Goal: Communication & Community: Share content

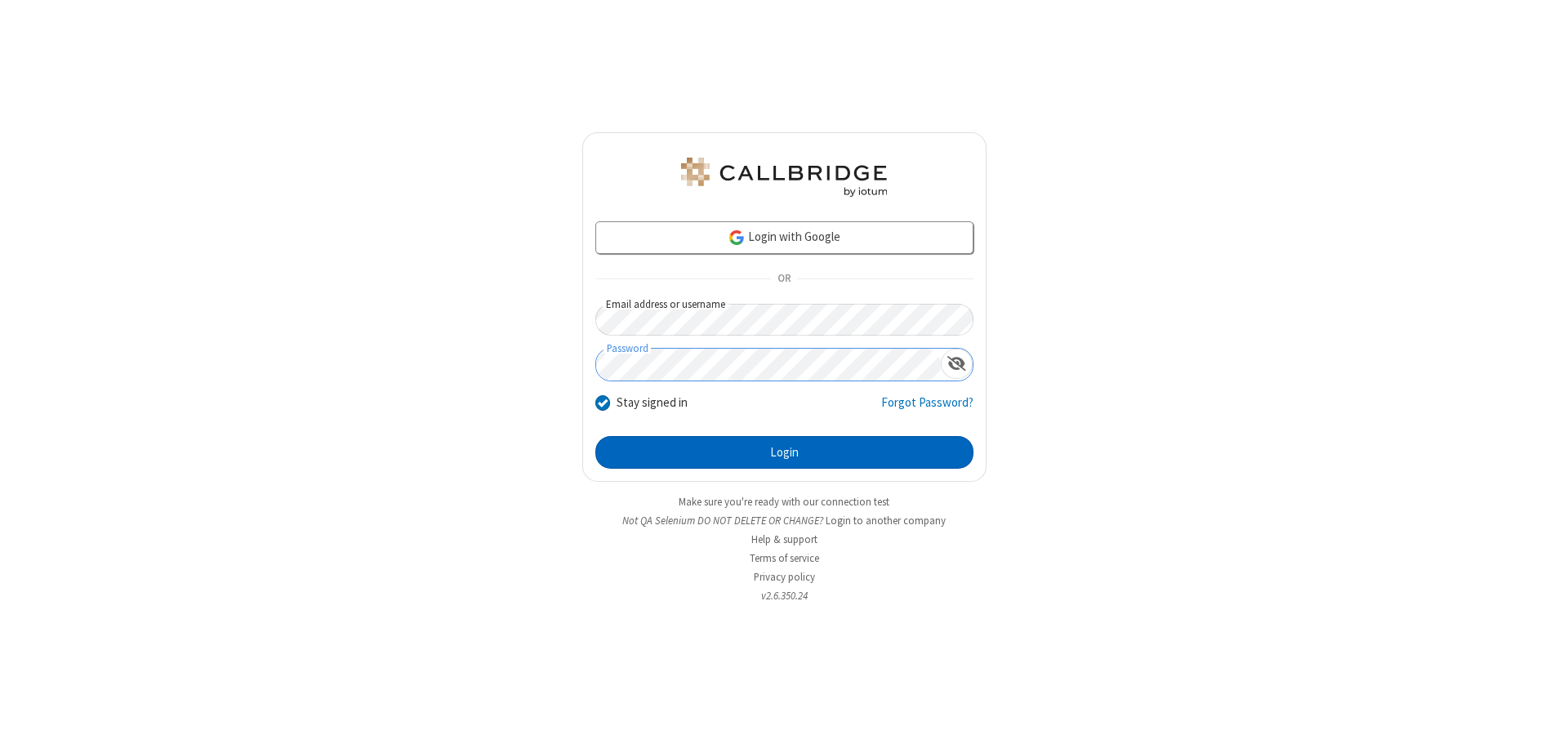
click at [784, 452] on button "Login" at bounding box center [785, 452] width 378 height 32
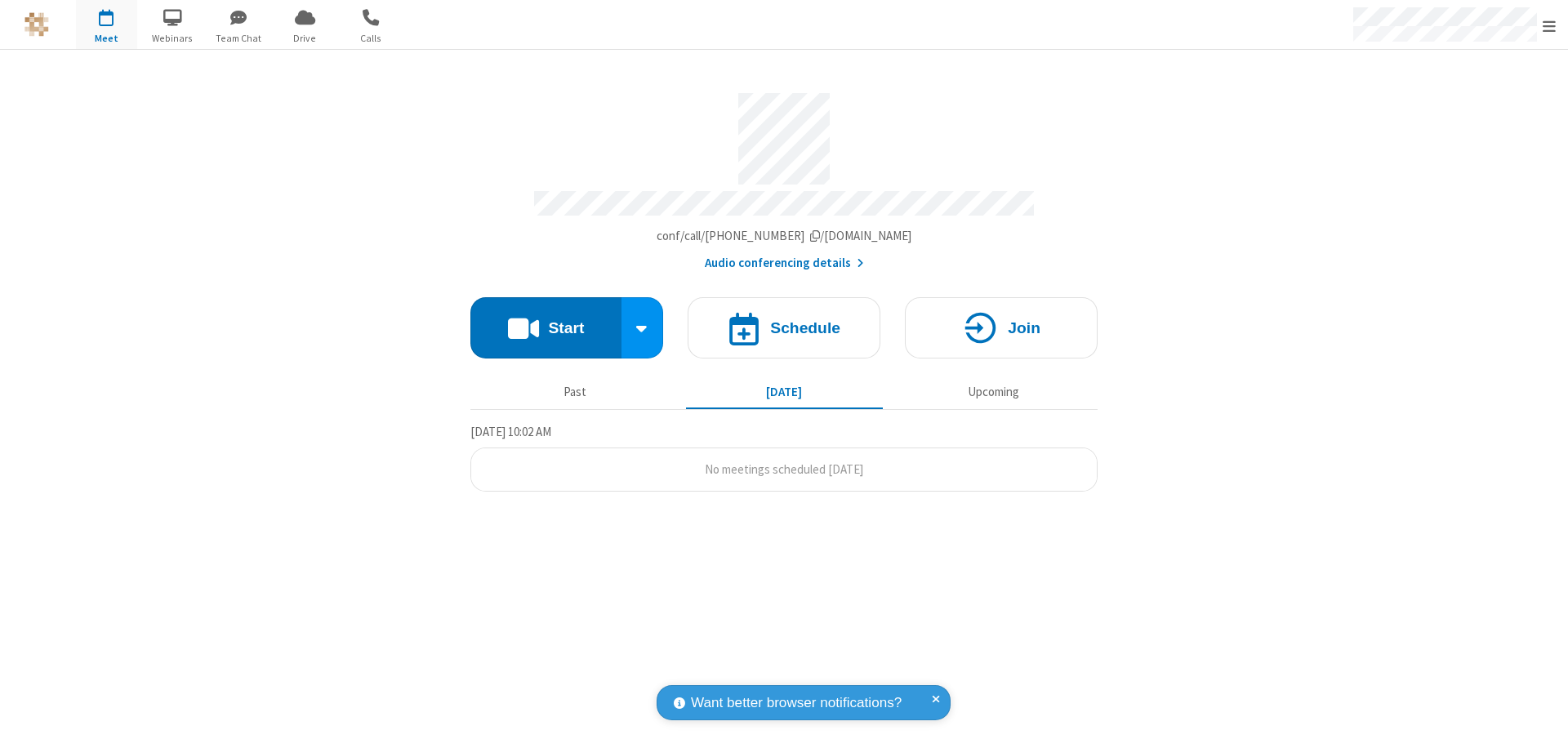
click at [546, 320] on button "Start" at bounding box center [546, 328] width 151 height 61
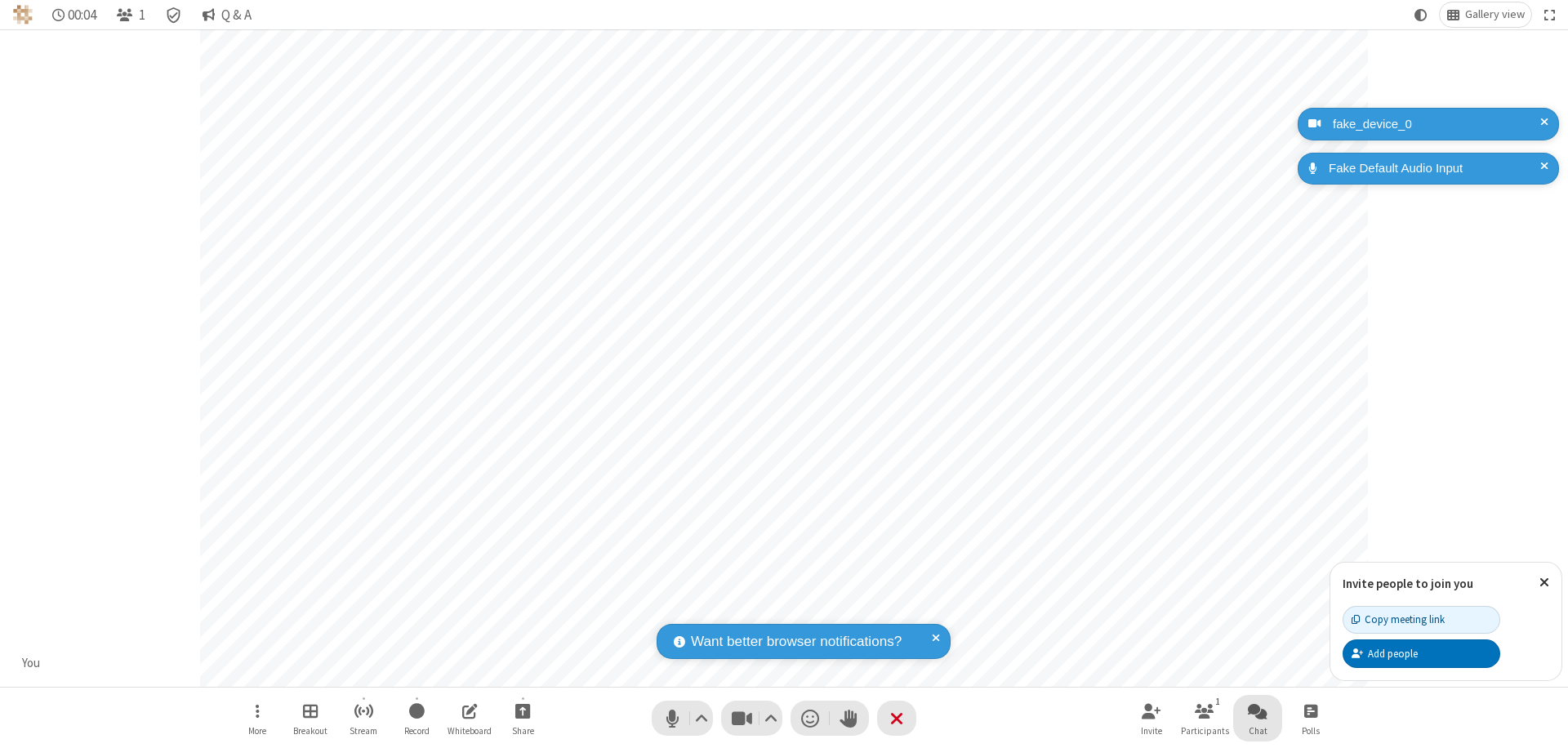
click at [1258, 710] on span "Open chat" at bounding box center [1258, 710] width 20 height 21
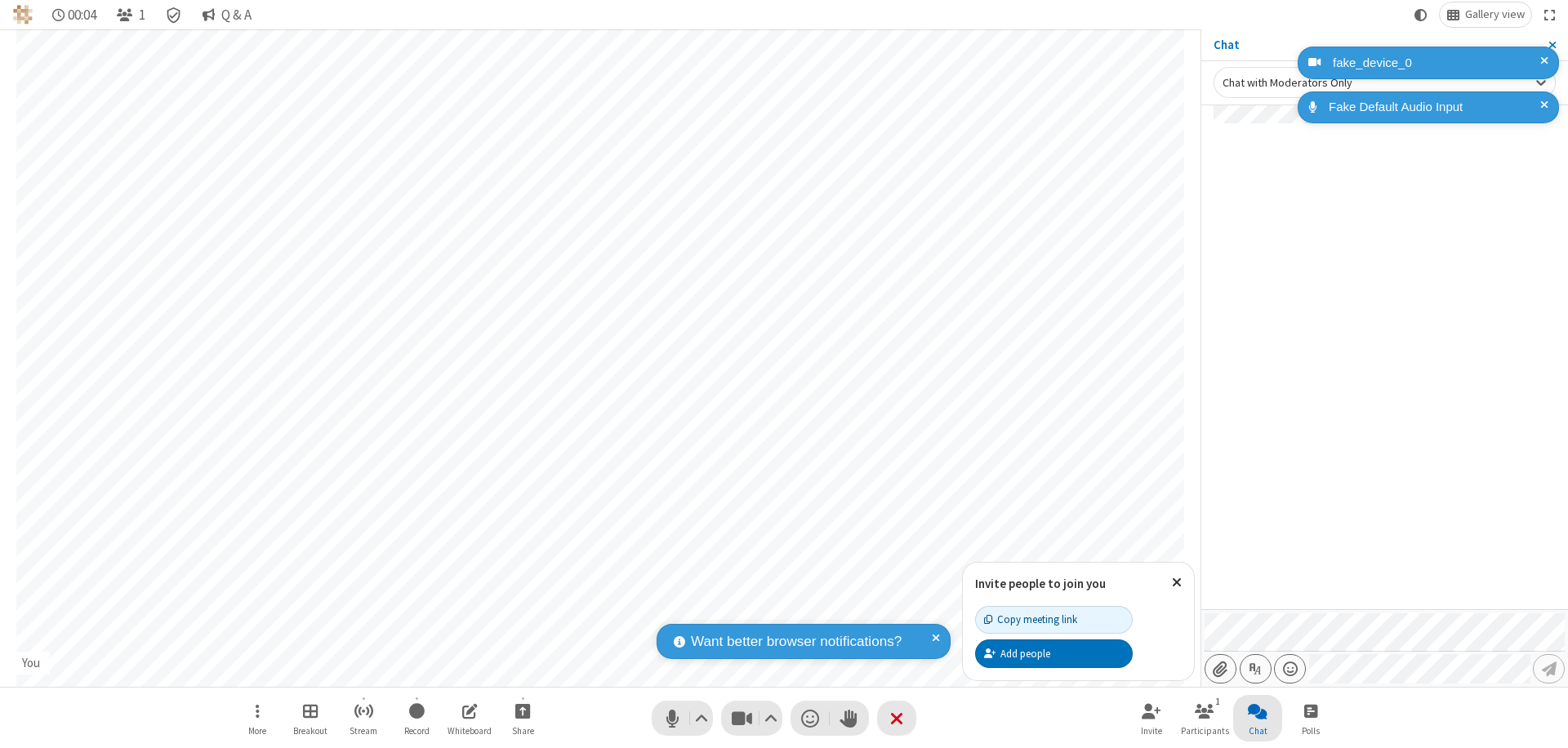
type input "C:\fakepath\doc_test.docx"
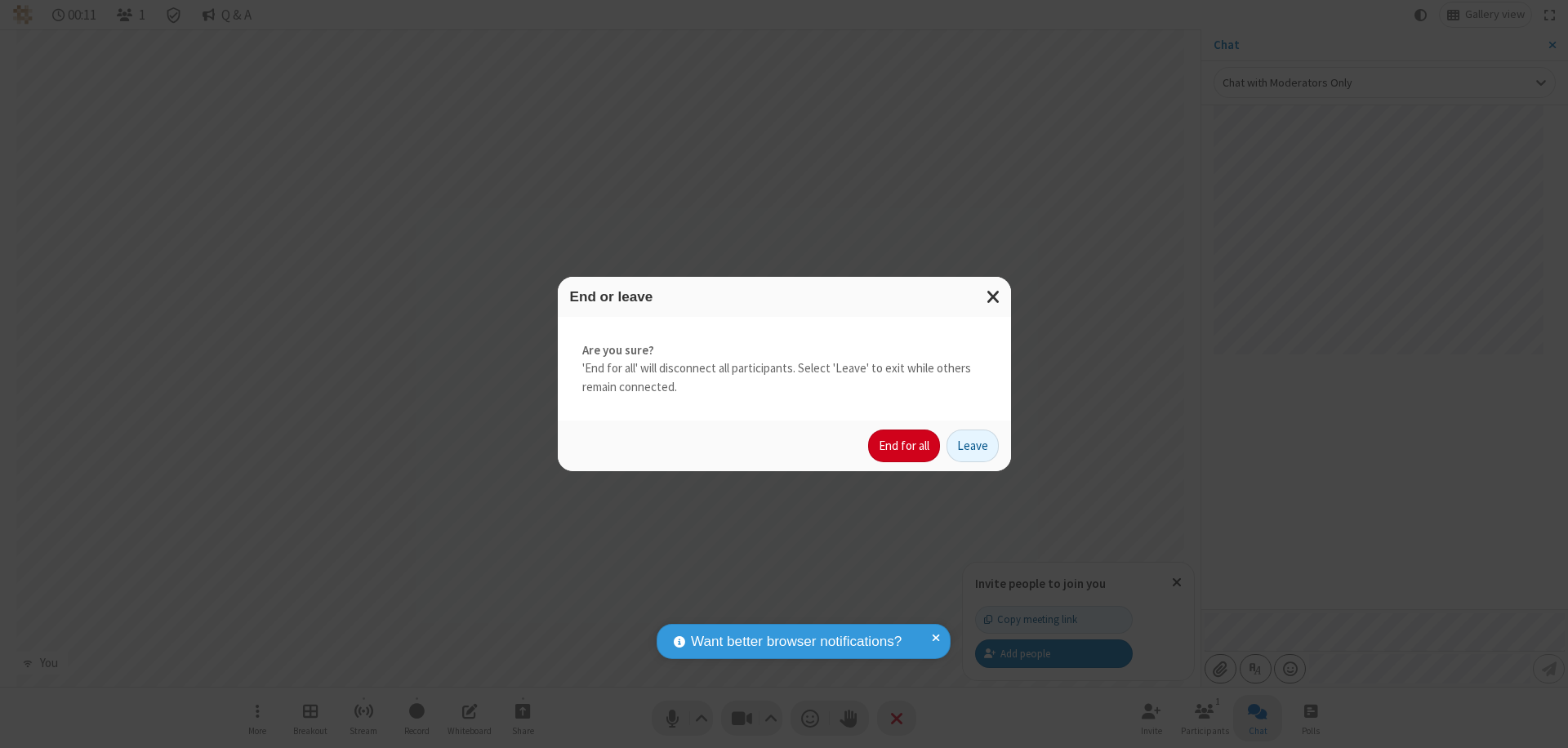
click at [905, 446] on button "End for all" at bounding box center [904, 446] width 72 height 32
